Goal: Task Accomplishment & Management: Use online tool/utility

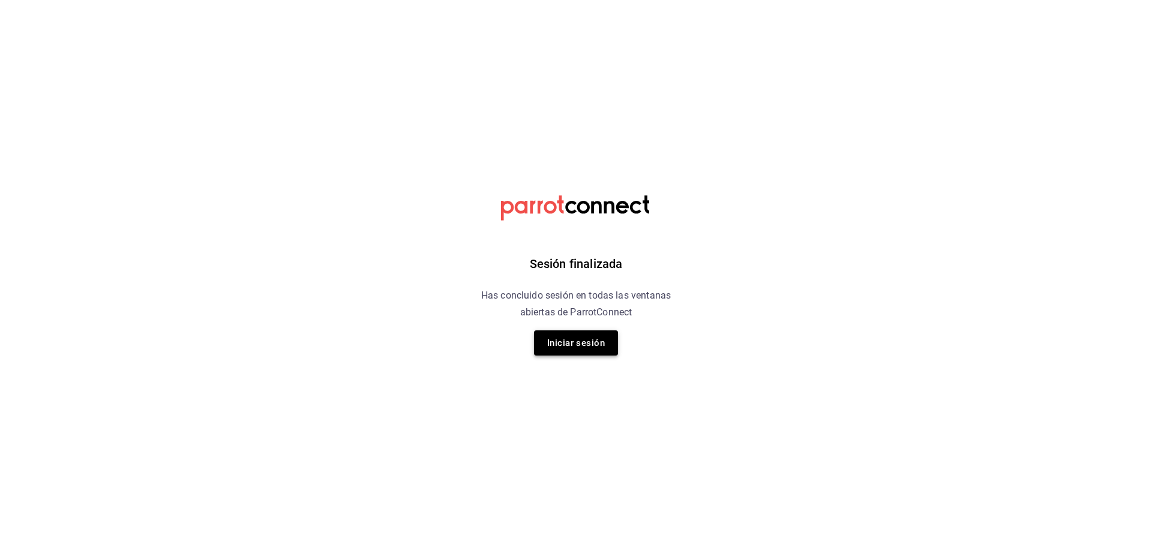
click at [553, 347] on button "Iniciar sesión" at bounding box center [576, 343] width 84 height 25
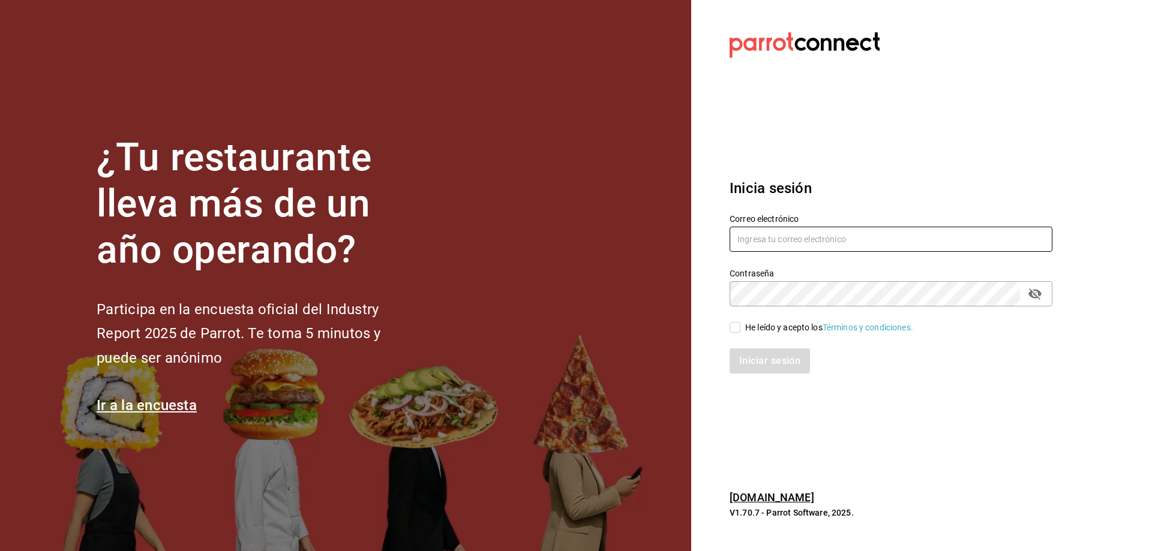
type input "[EMAIL_ADDRESS][DOMAIN_NAME]"
click at [917, 244] on input "[EMAIL_ADDRESS][DOMAIN_NAME]" at bounding box center [891, 239] width 323 height 25
click at [763, 322] on div "He leído y acepto los Términos y condiciones." at bounding box center [829, 328] width 168 height 13
click at [740, 322] on input "He leído y acepto los Términos y condiciones." at bounding box center [735, 327] width 11 height 11
checkbox input "true"
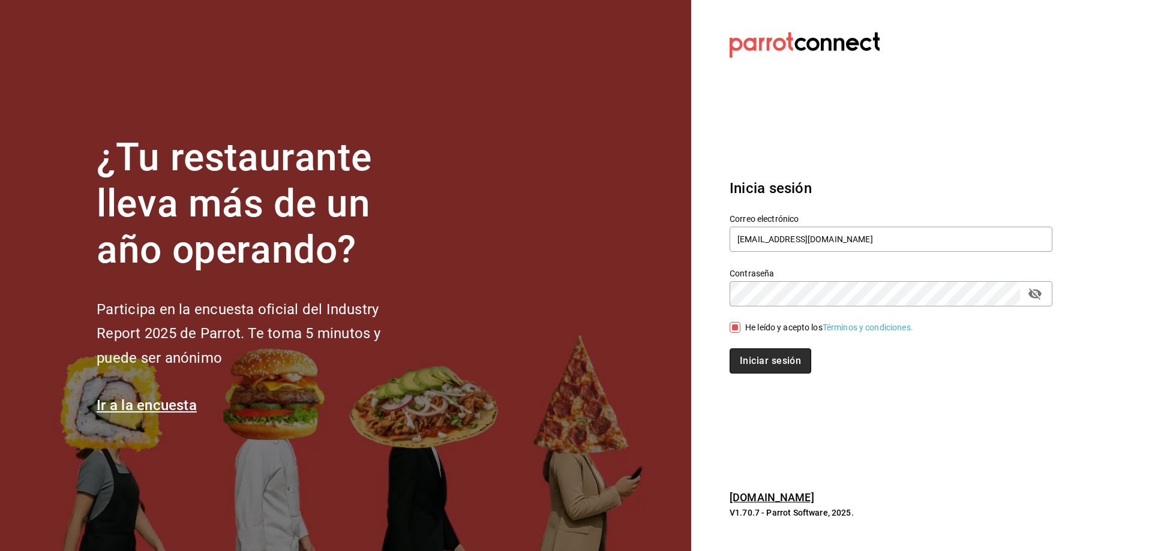
click at [775, 350] on button "Iniciar sesión" at bounding box center [771, 361] width 82 height 25
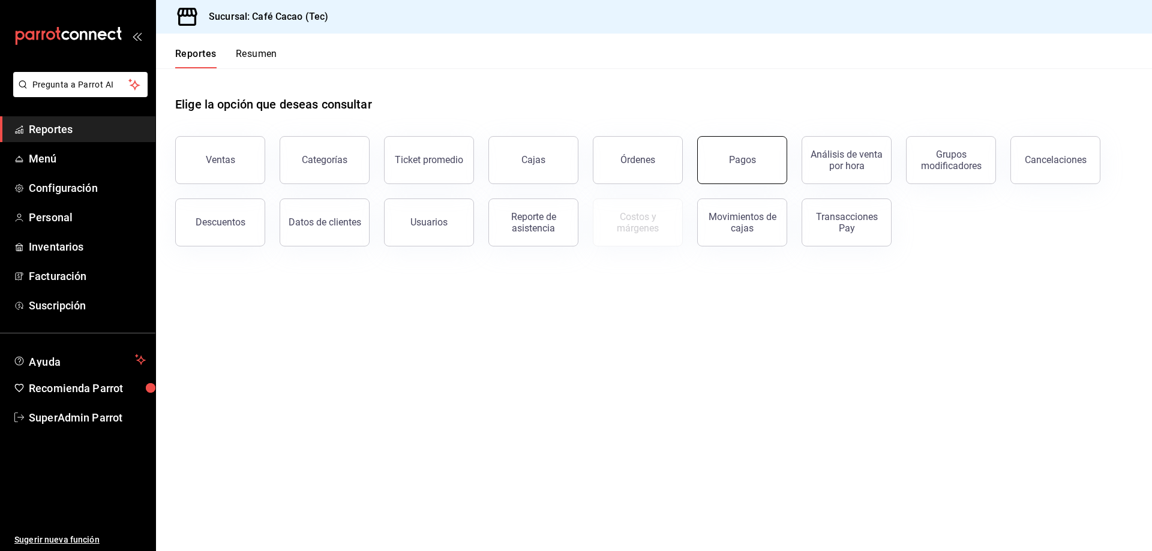
click at [769, 152] on button "Pagos" at bounding box center [742, 160] width 90 height 48
